Goal: Transaction & Acquisition: Purchase product/service

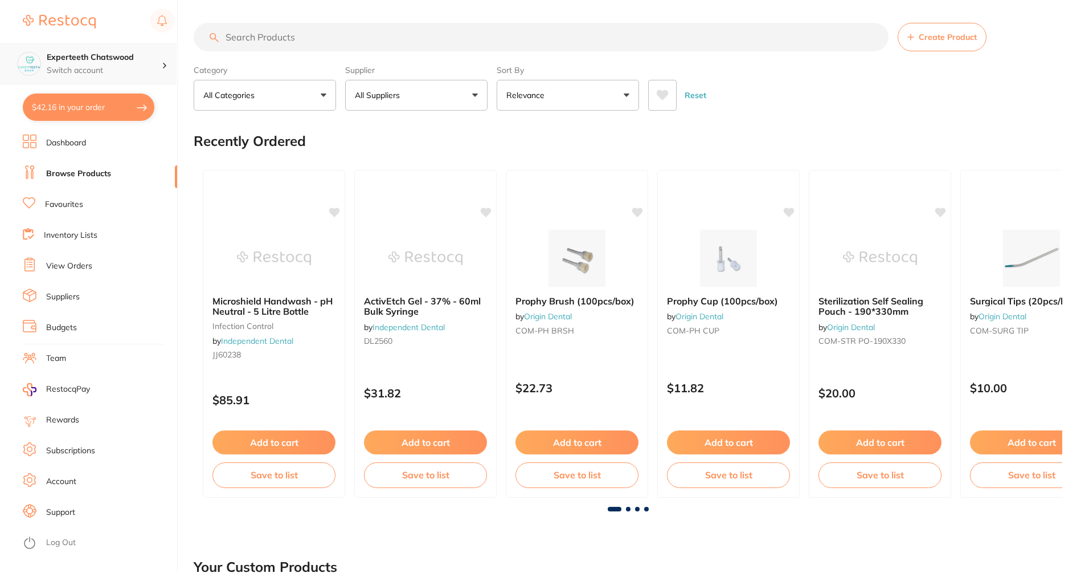
click at [89, 71] on p "Switch account" at bounding box center [104, 70] width 115 height 11
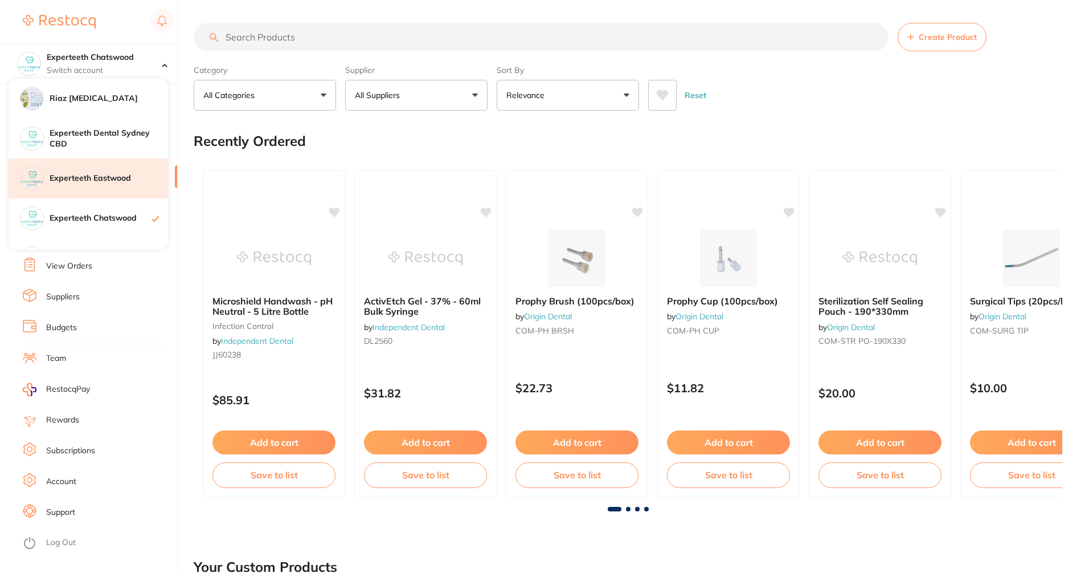
click at [108, 177] on h4 "Experteeth Eastwood" at bounding box center [109, 178] width 118 height 11
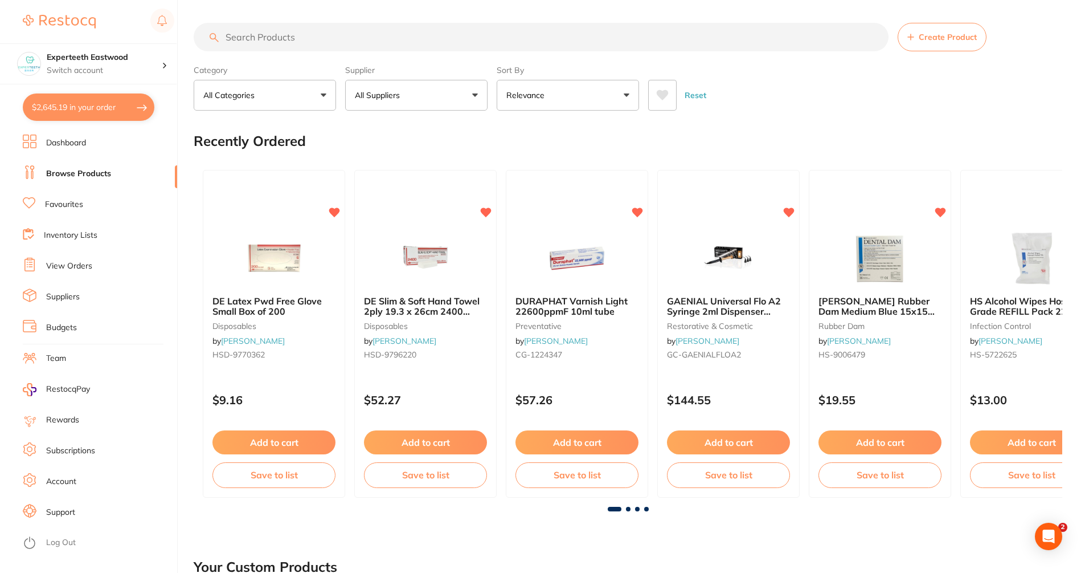
click at [91, 108] on button "$2,645.19 in your order" at bounding box center [89, 106] width 132 height 27
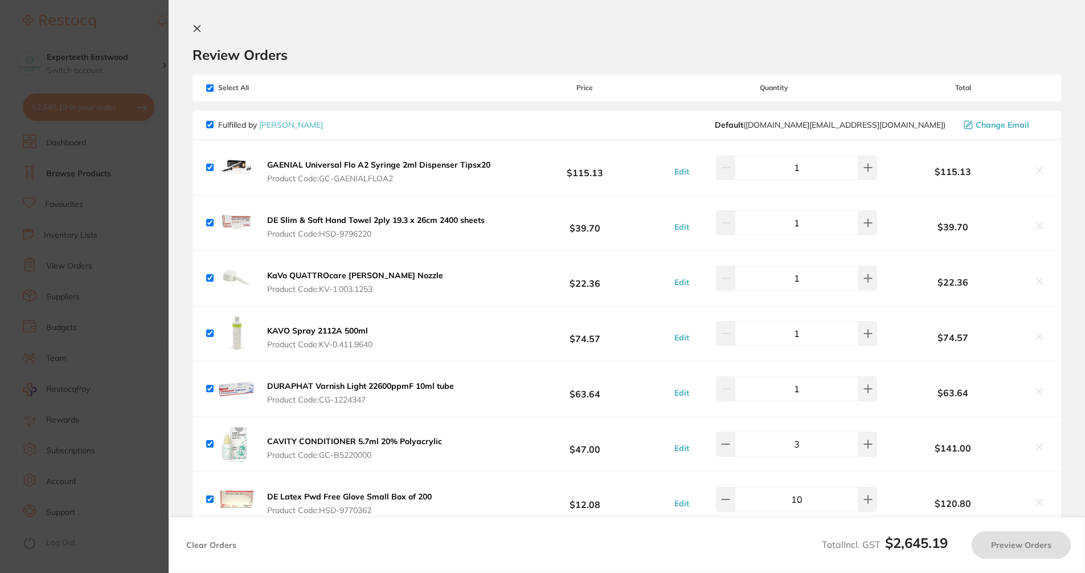
checkbox input "true"
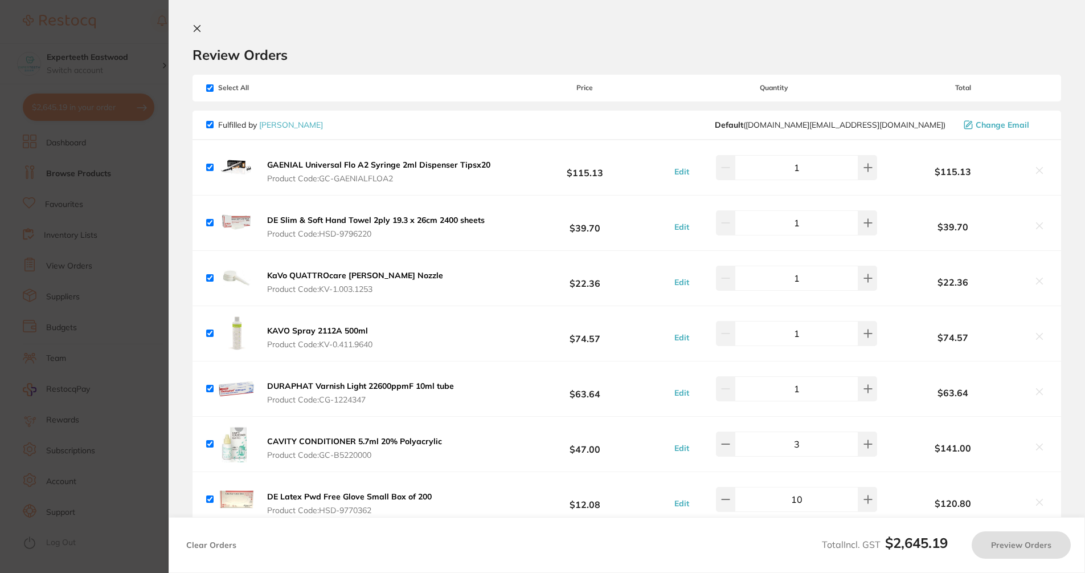
checkbox input "true"
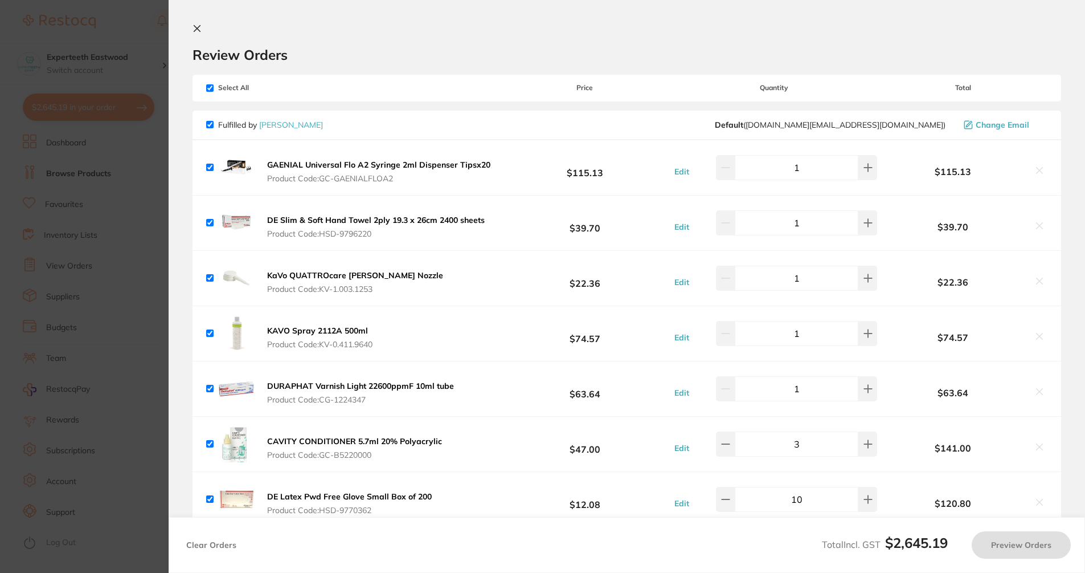
checkbox input "true"
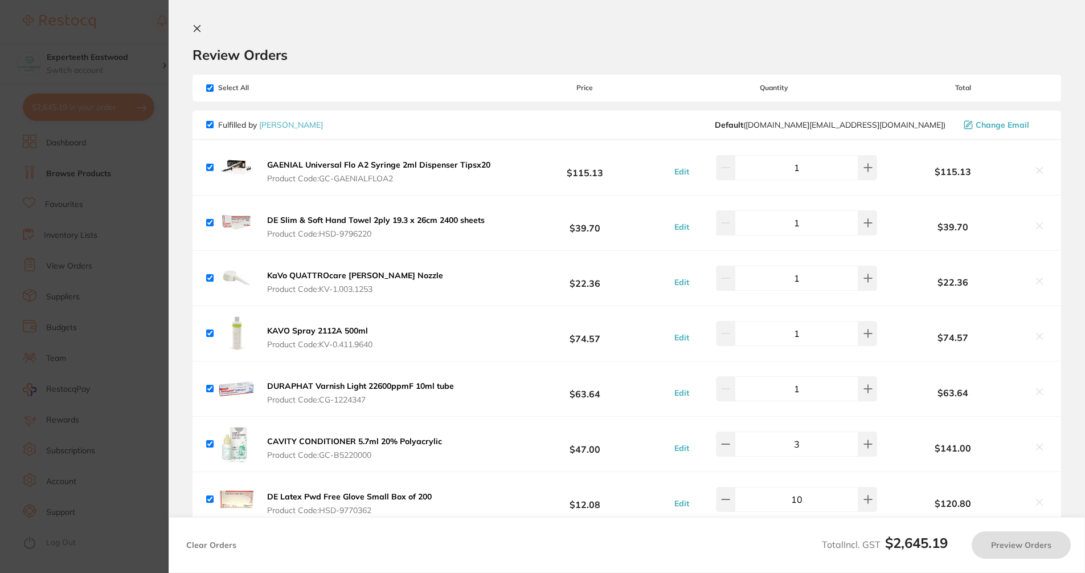
checkbox input "true"
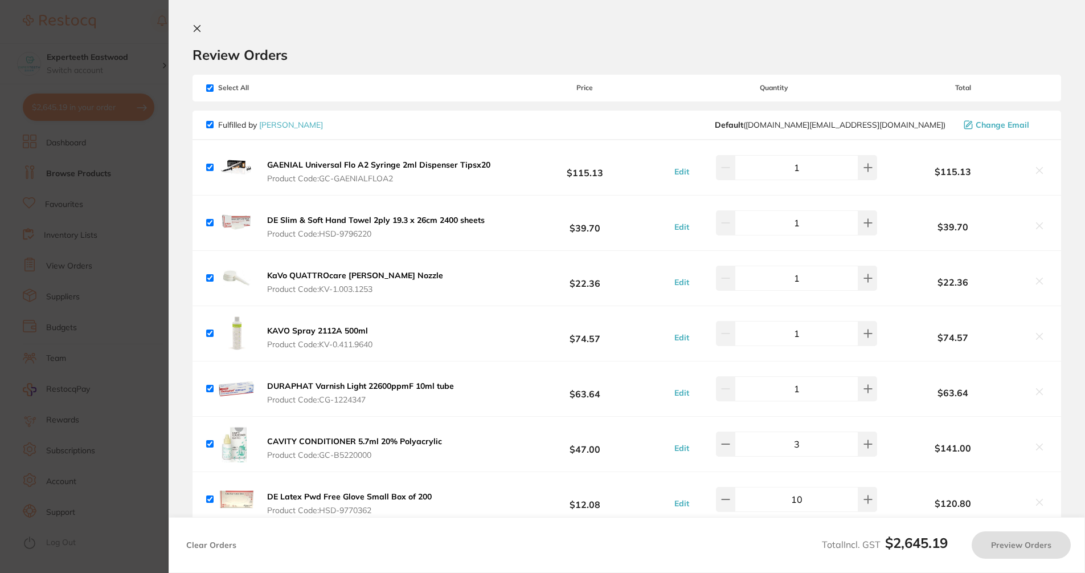
checkbox input "true"
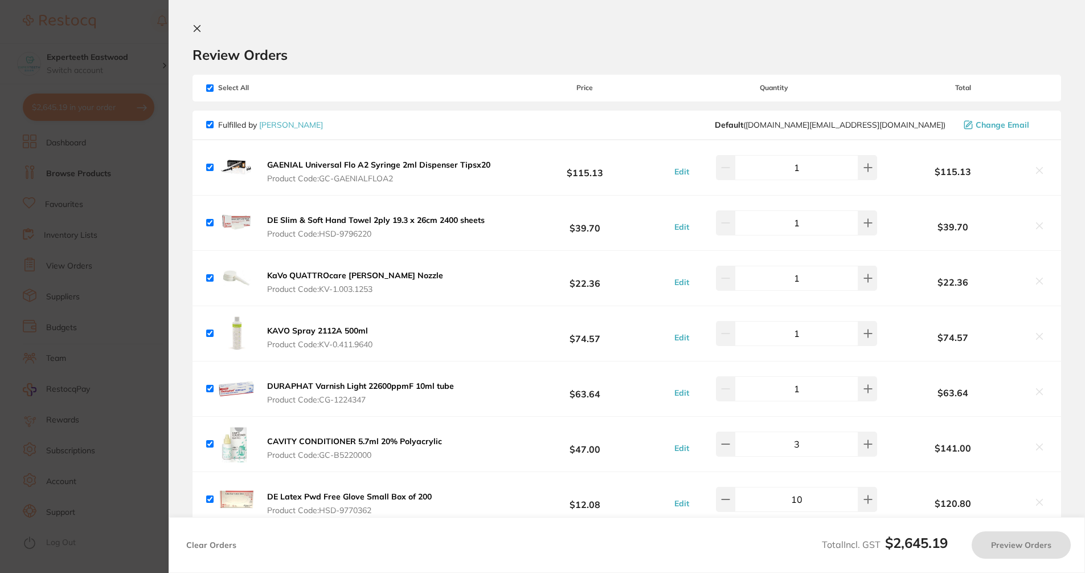
checkbox input "true"
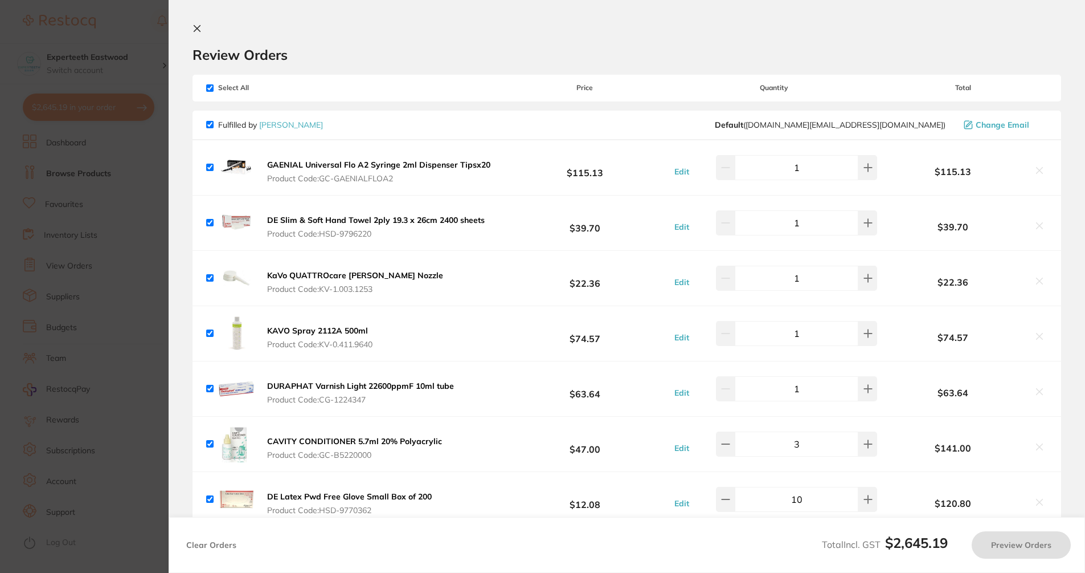
checkbox input "true"
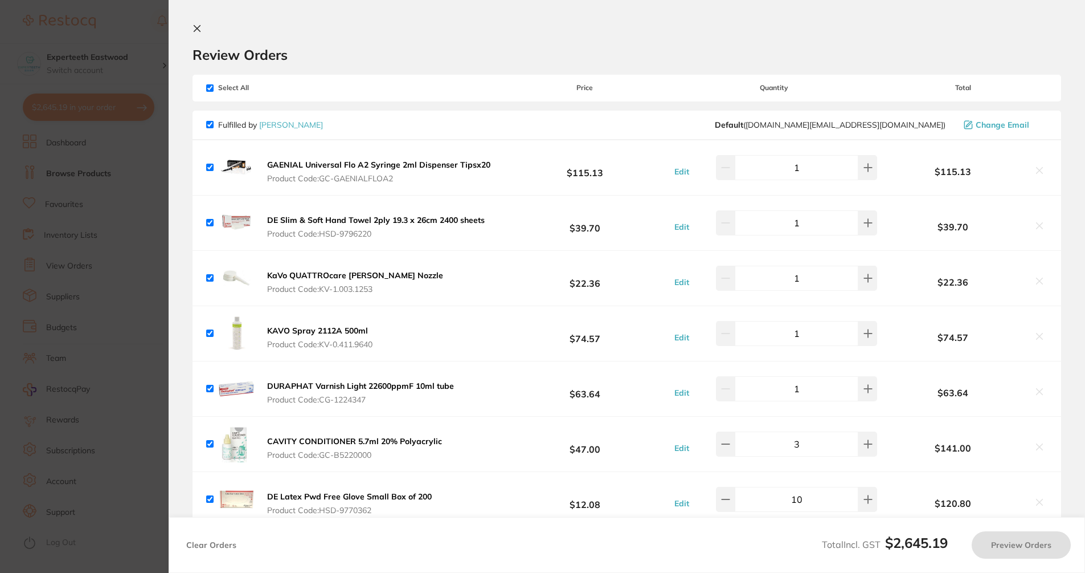
checkbox input "true"
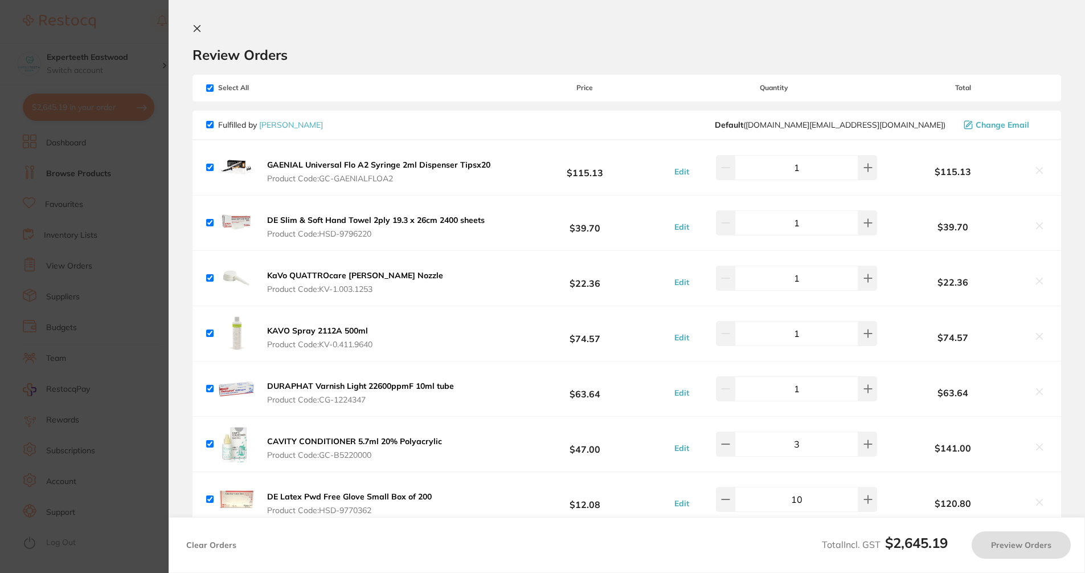
checkbox input "true"
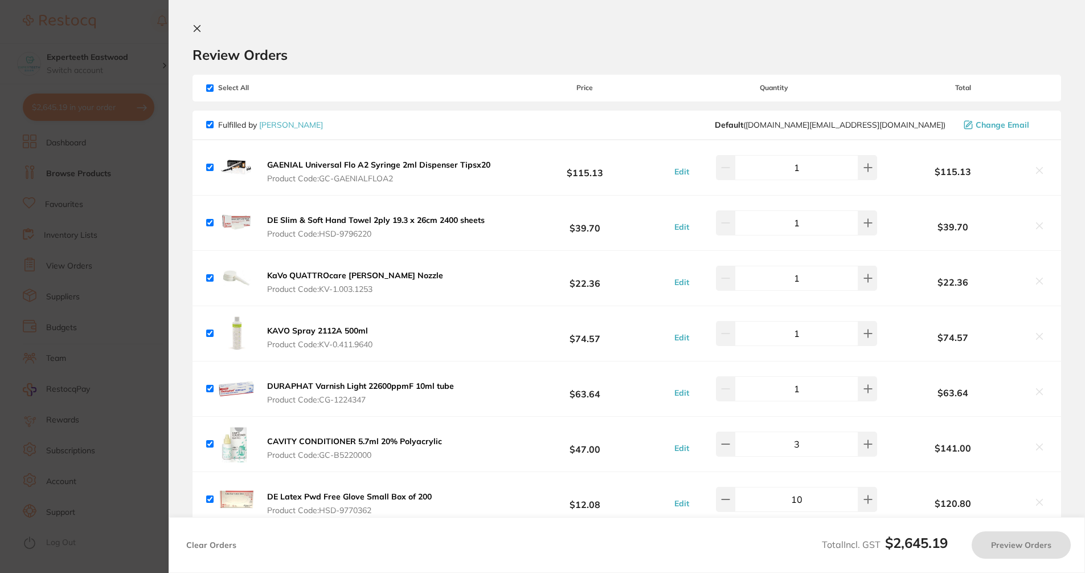
checkbox input "true"
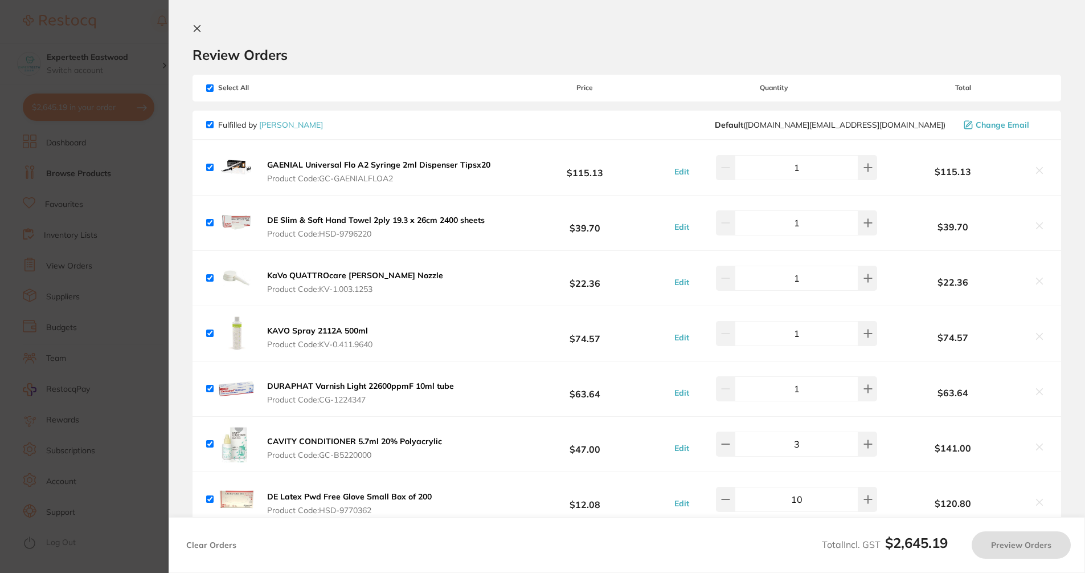
checkbox input "true"
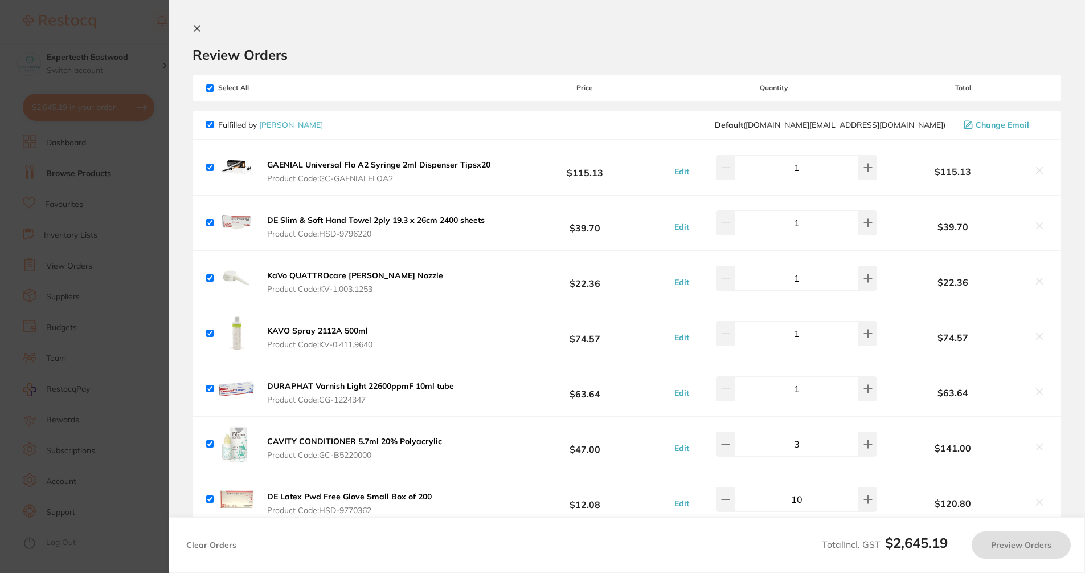
checkbox input "true"
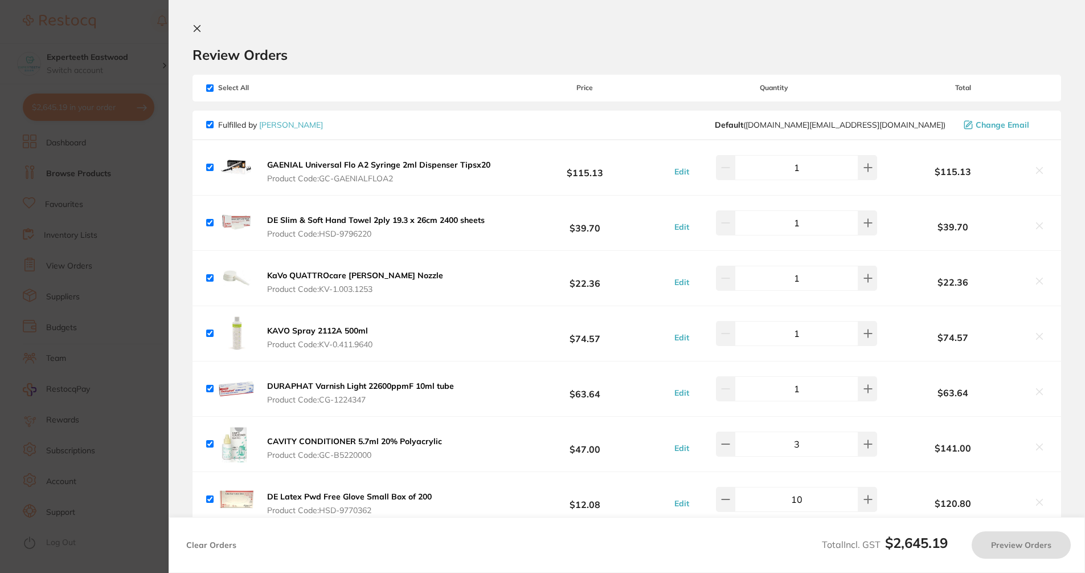
checkbox input "true"
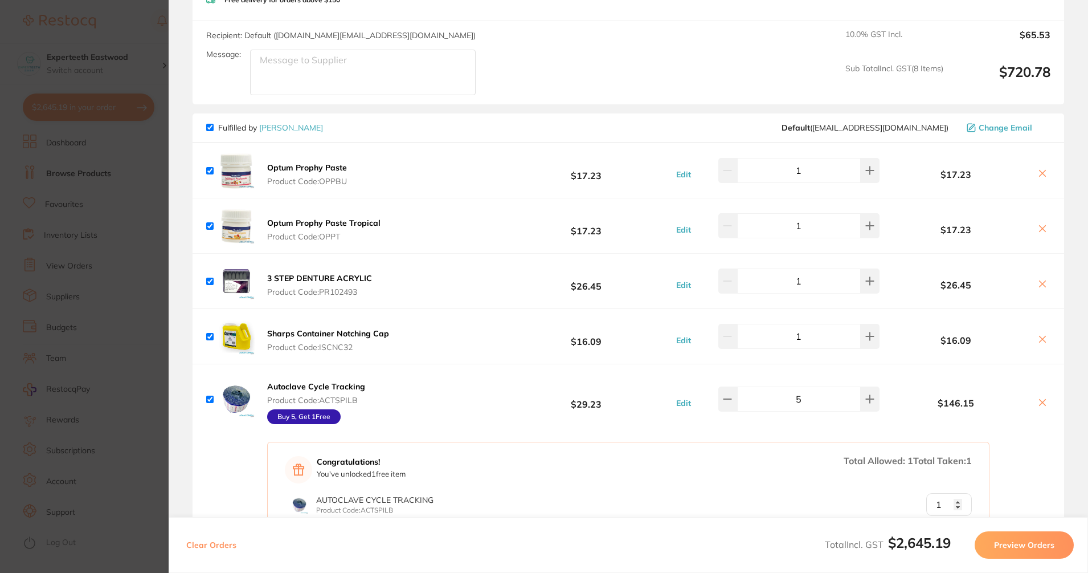
scroll to position [641, 0]
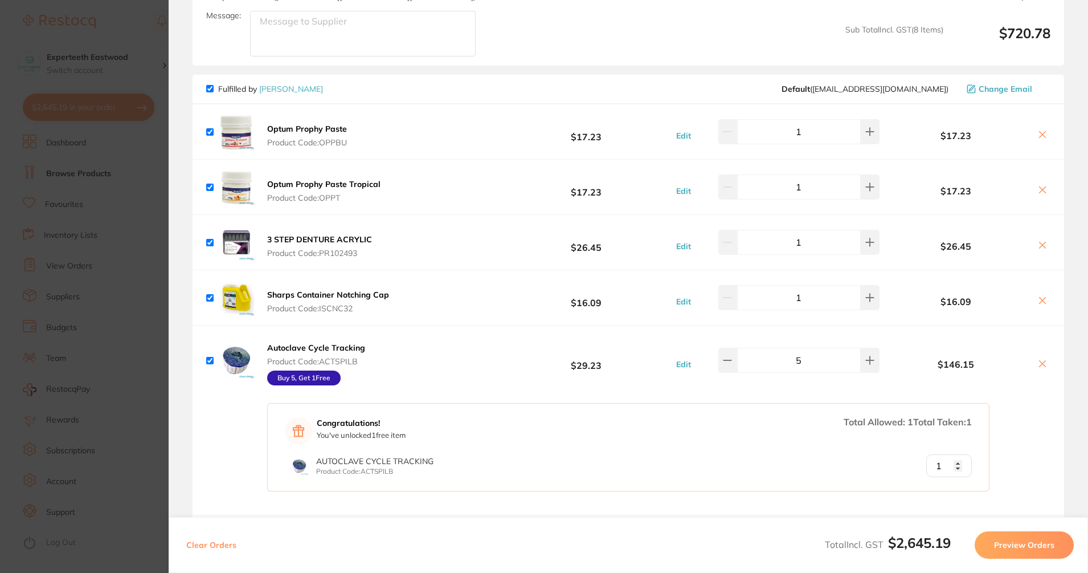
click at [338, 238] on b "3 STEP DENTURE ACRYLIC" at bounding box center [319, 239] width 105 height 10
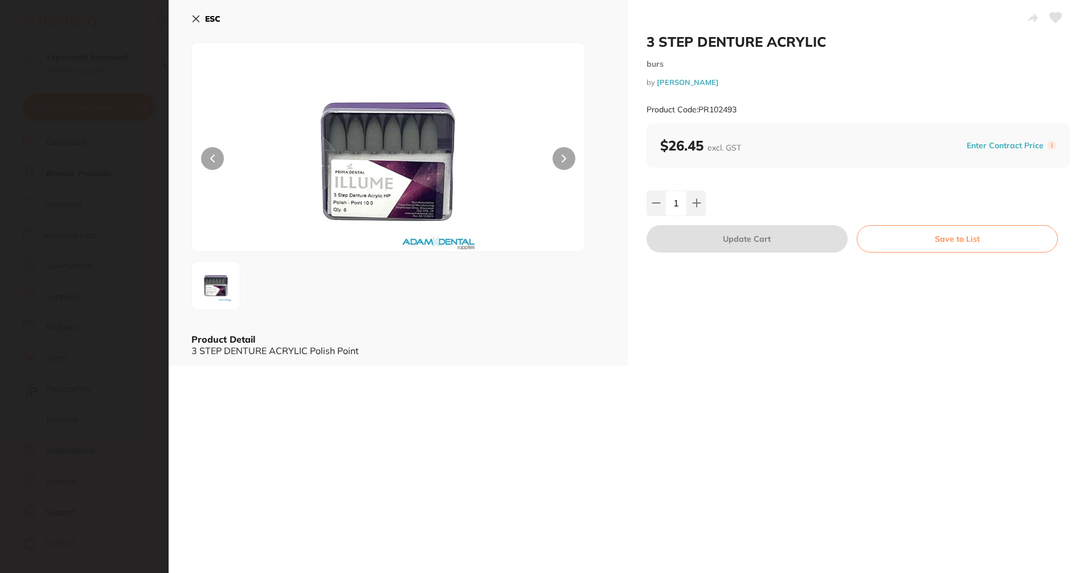
scroll to position [0, 0]
click at [210, 12] on button "ESC" at bounding box center [205, 18] width 29 height 19
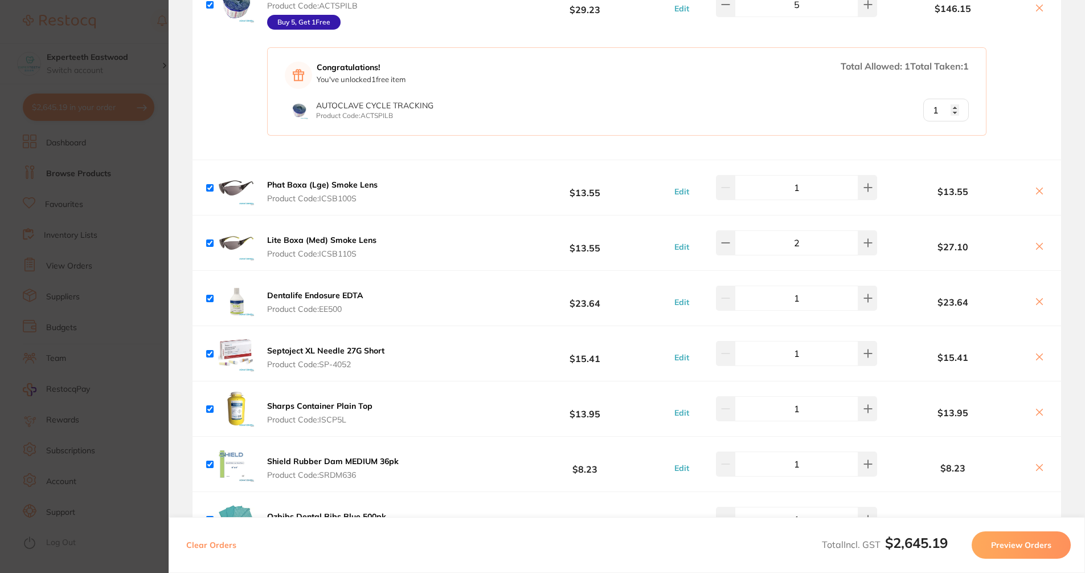
scroll to position [997, 0]
click at [1042, 357] on button at bounding box center [1040, 357] width 16 height 12
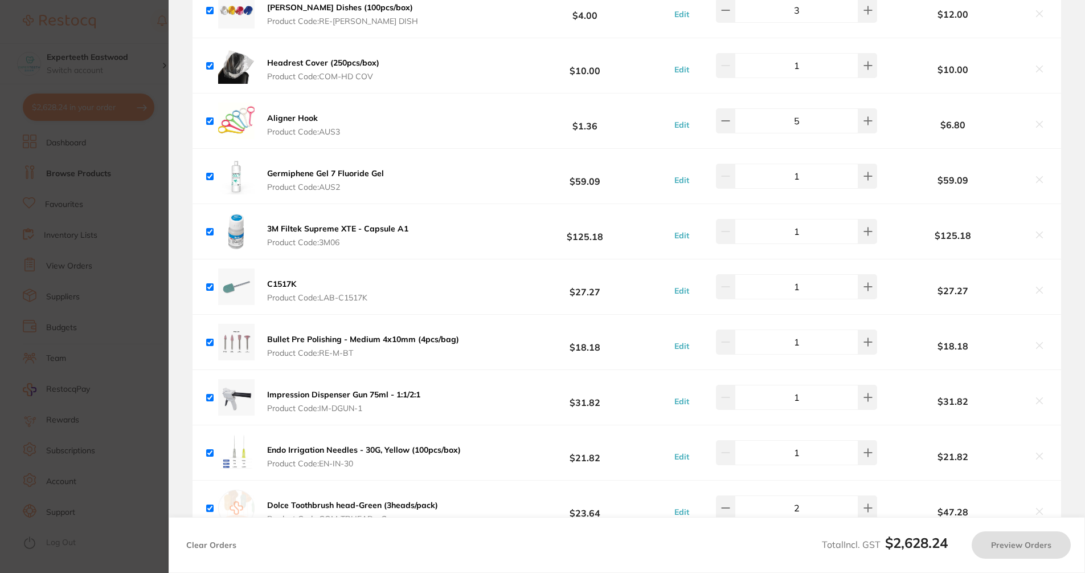
scroll to position [3133, 0]
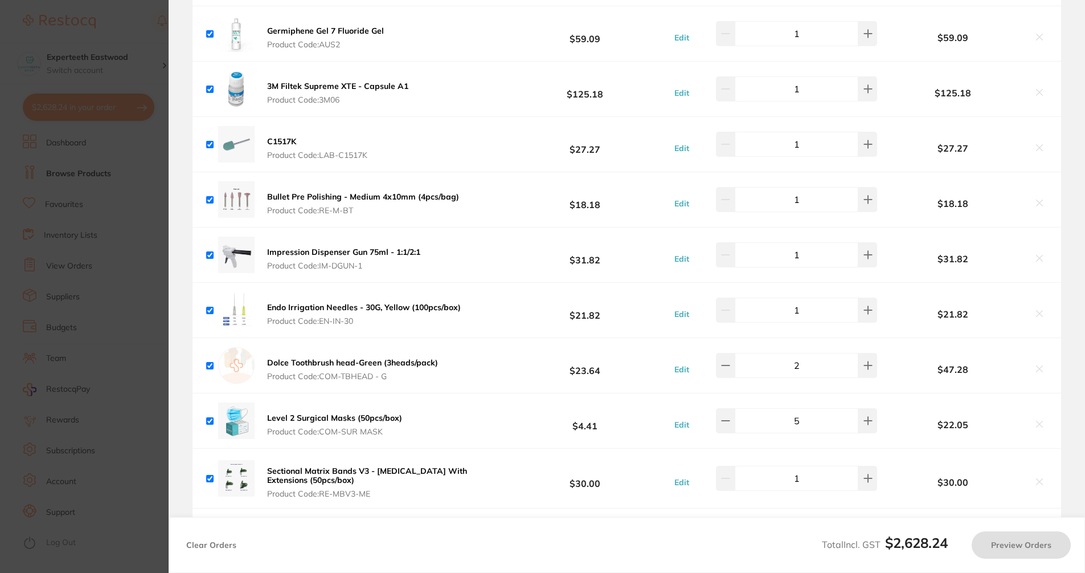
checkbox input "true"
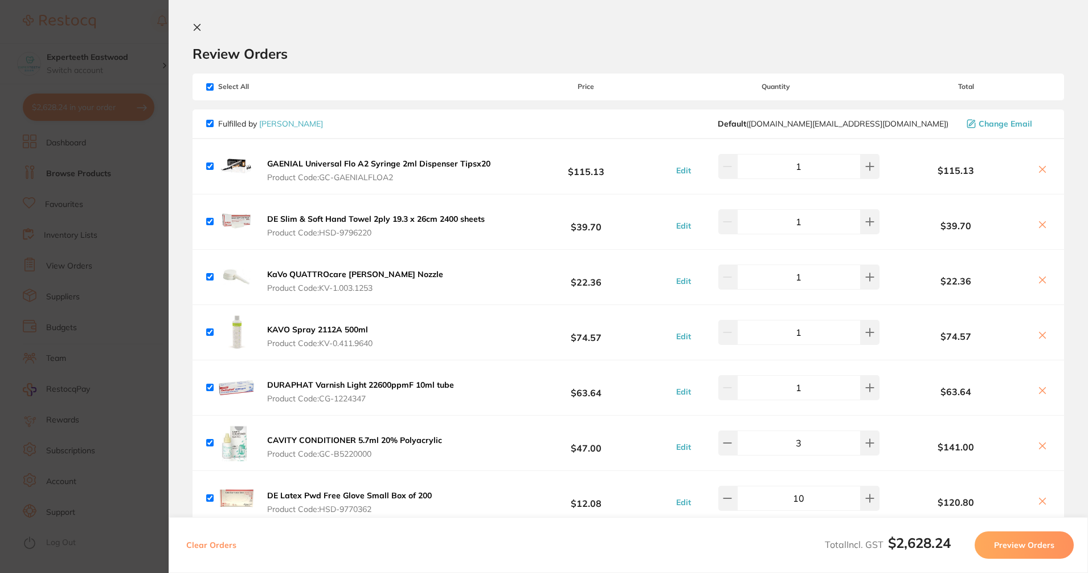
scroll to position [0, 0]
drag, startPoint x: 117, startPoint y: 268, endPoint x: 124, endPoint y: 247, distance: 22.0
click at [117, 268] on section "Update RRP Set your pre negotiated price for this item. Item Agreed RRP (excl. …" at bounding box center [544, 286] width 1088 height 573
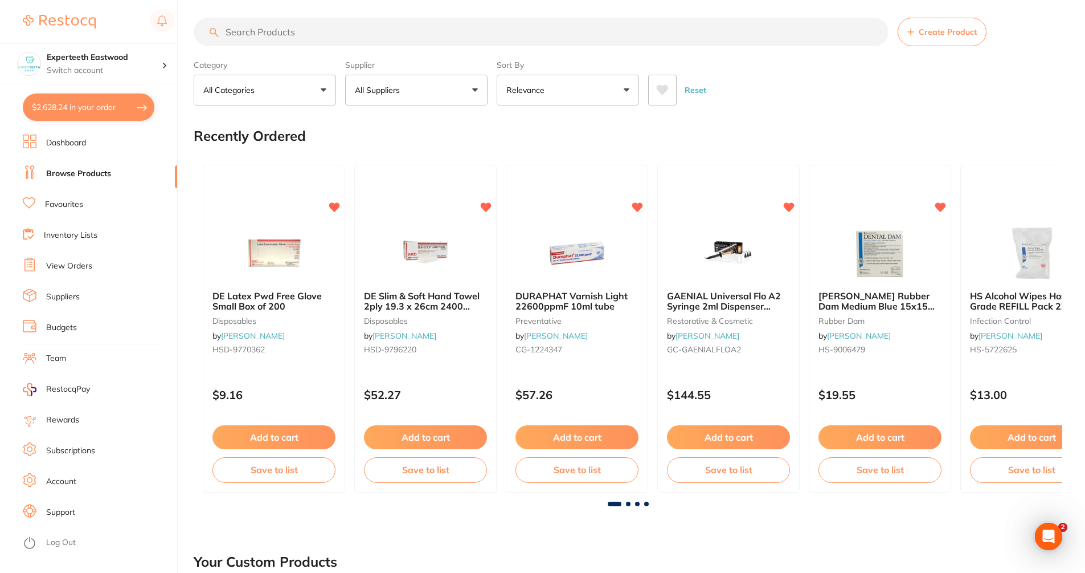
click at [304, 36] on input "search" at bounding box center [541, 32] width 695 height 28
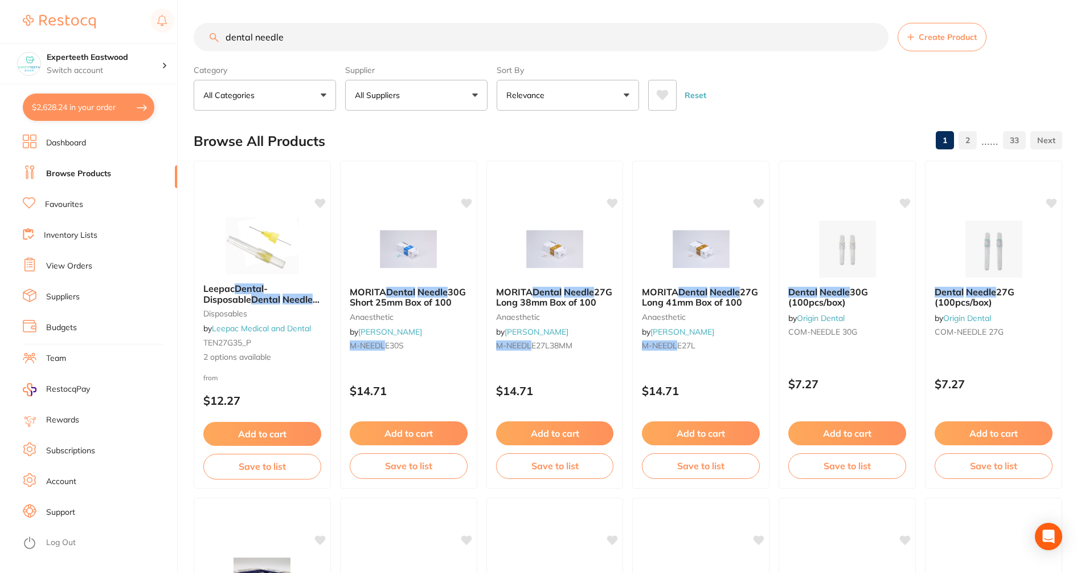
type input "dental needle"
click at [447, 98] on button "All Suppliers" at bounding box center [416, 95] width 142 height 31
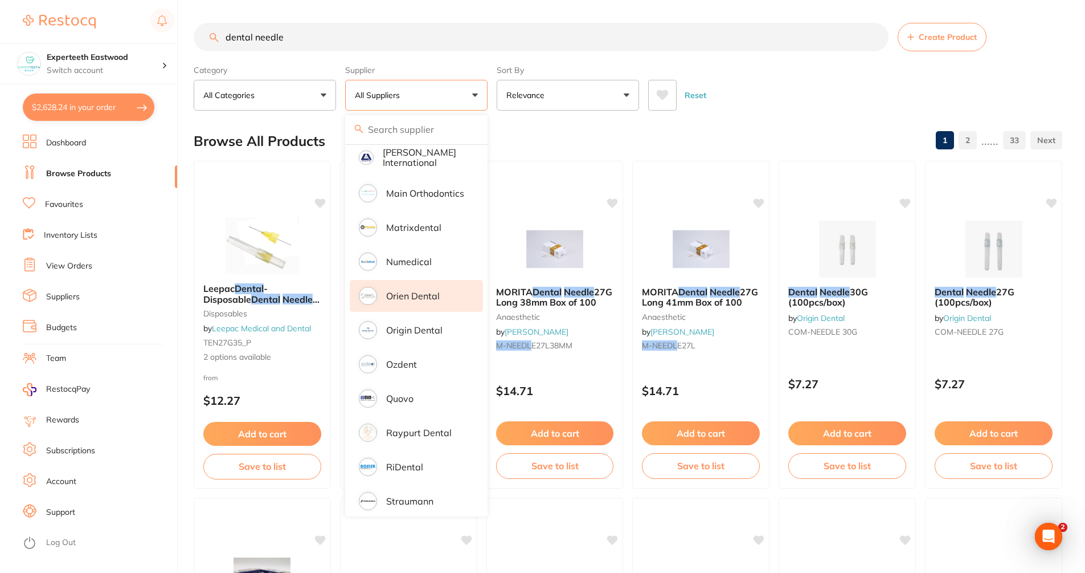
scroll to position [719, 0]
click at [434, 288] on p "Origin Dental" at bounding box center [414, 293] width 56 height 10
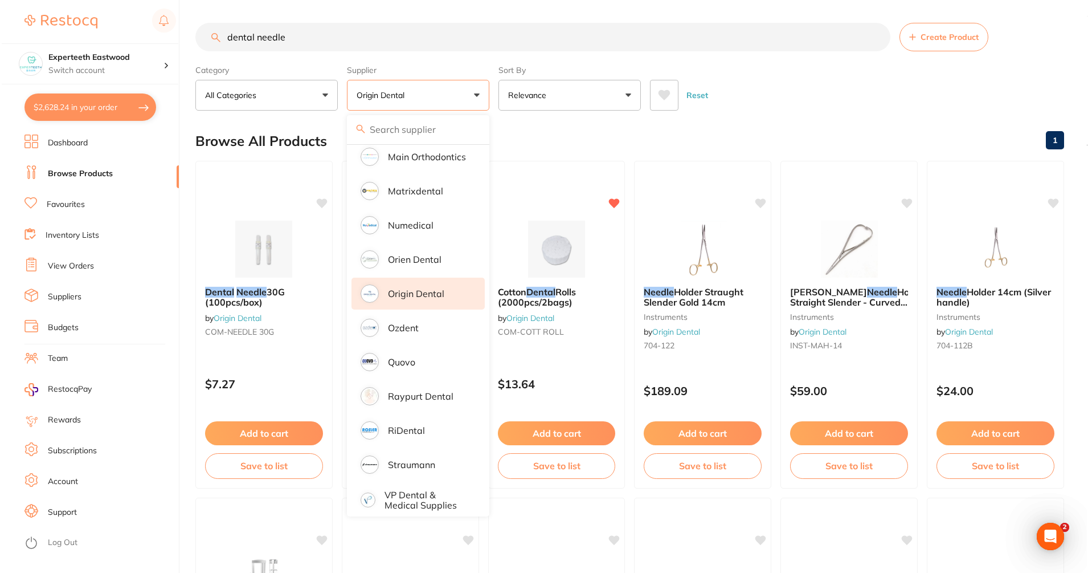
scroll to position [0, 0]
click at [837, 132] on div "Browse All Products 1" at bounding box center [628, 141] width 869 height 38
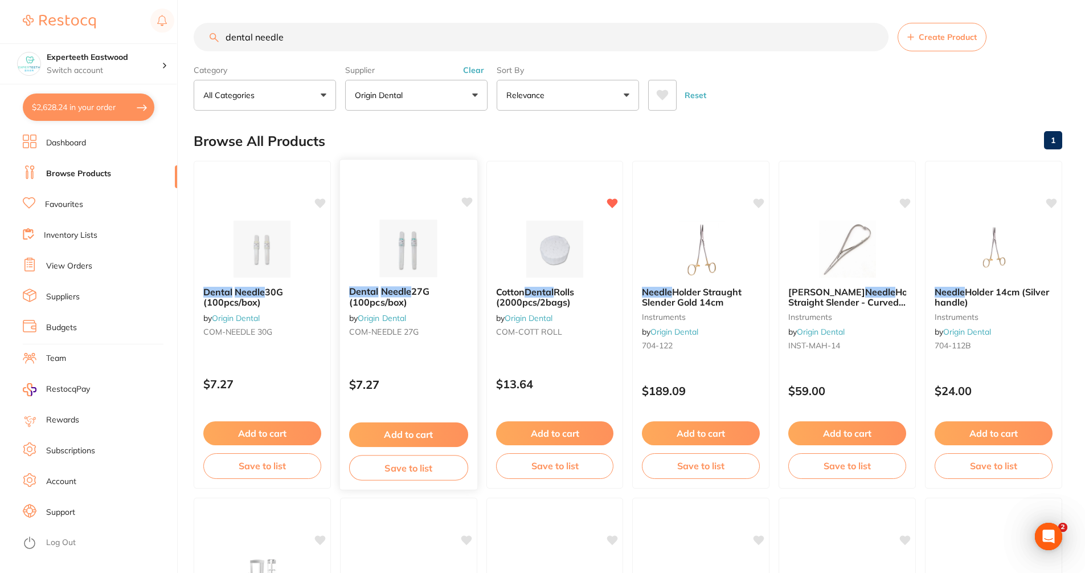
click at [385, 251] on img at bounding box center [408, 248] width 75 height 58
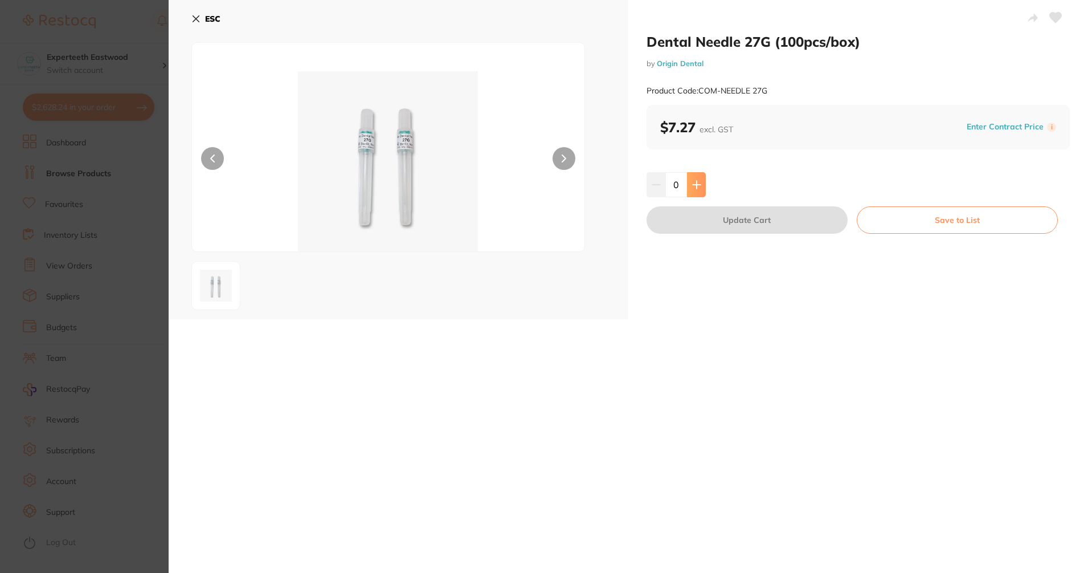
click at [692, 186] on icon at bounding box center [696, 184] width 9 height 9
type input "1"
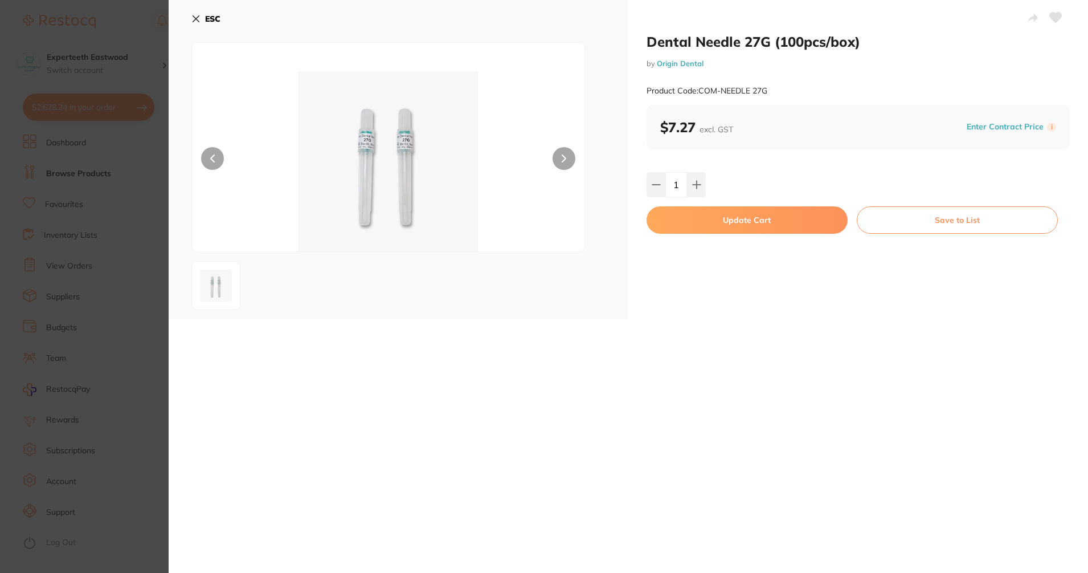
click at [698, 219] on button "Update Cart" at bounding box center [747, 219] width 201 height 27
checkbox input "false"
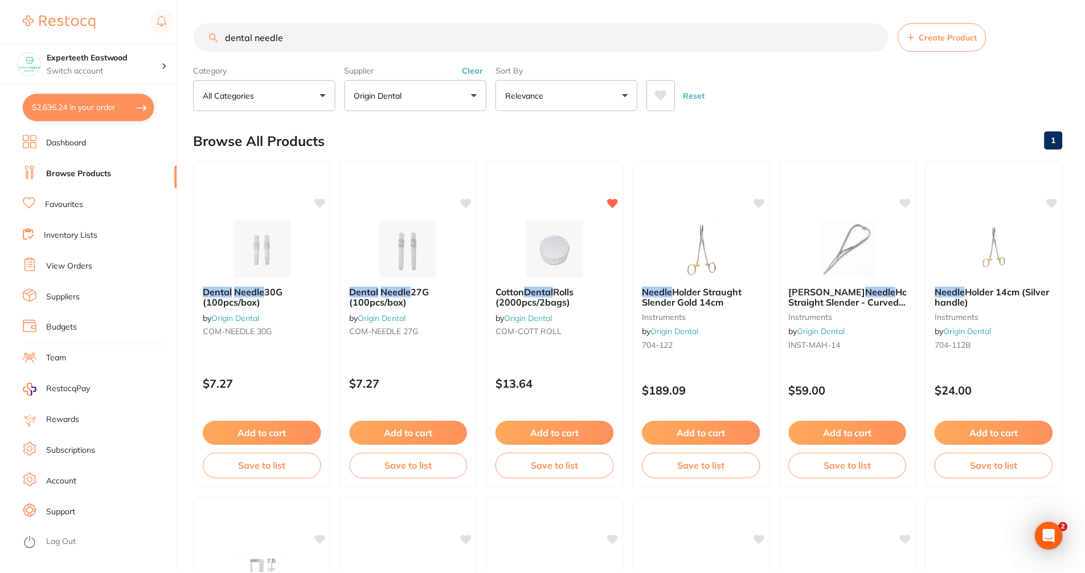
scroll to position [5, 0]
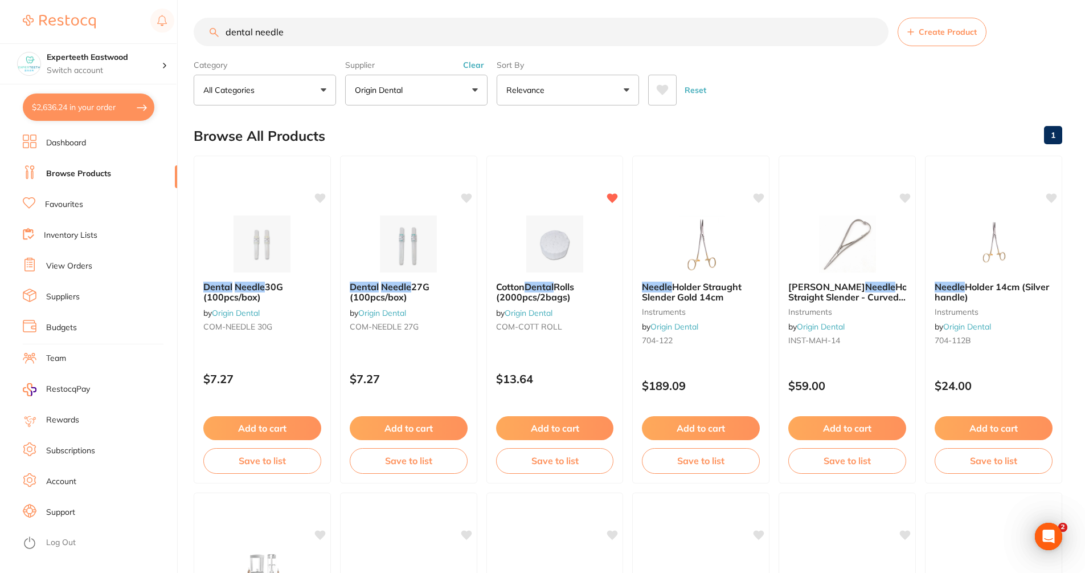
click at [127, 99] on button "$2,636.24 in your order" at bounding box center [89, 106] width 132 height 27
checkbox input "true"
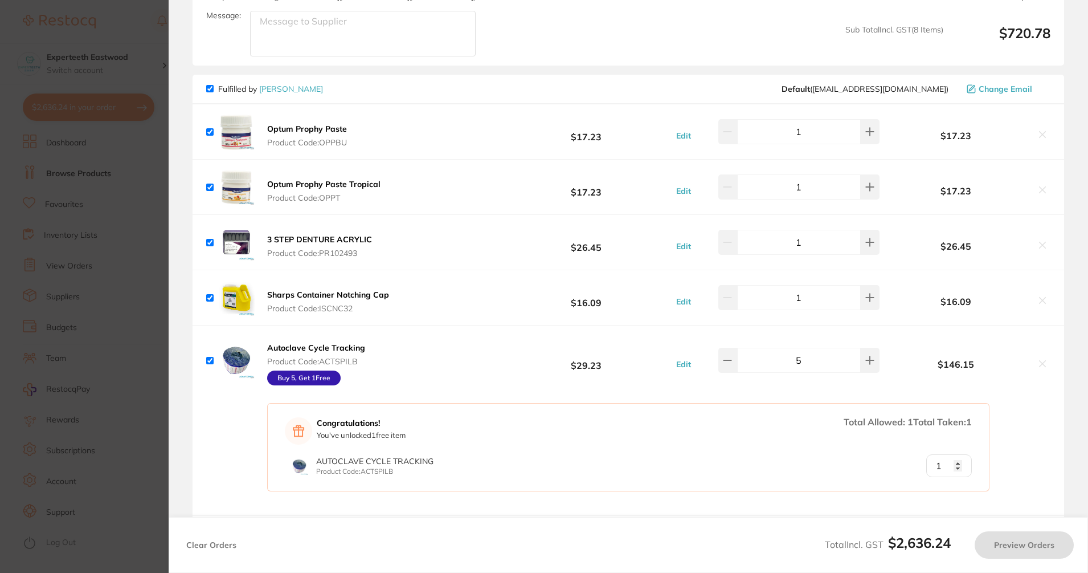
checkbox input "false"
checkbox input "true"
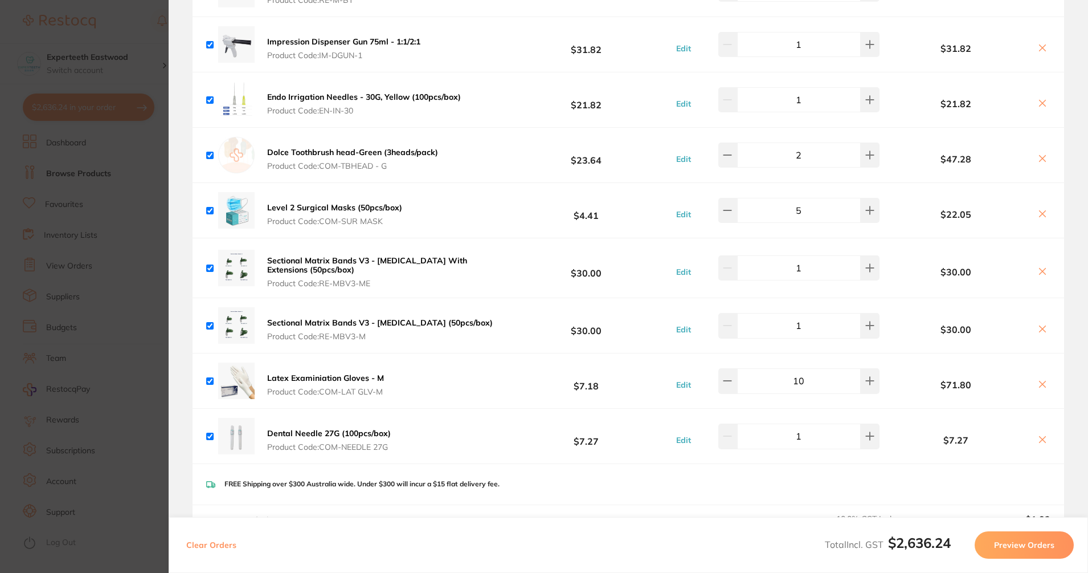
scroll to position [3347, 0]
